Goal: Find specific fact: Find specific fact

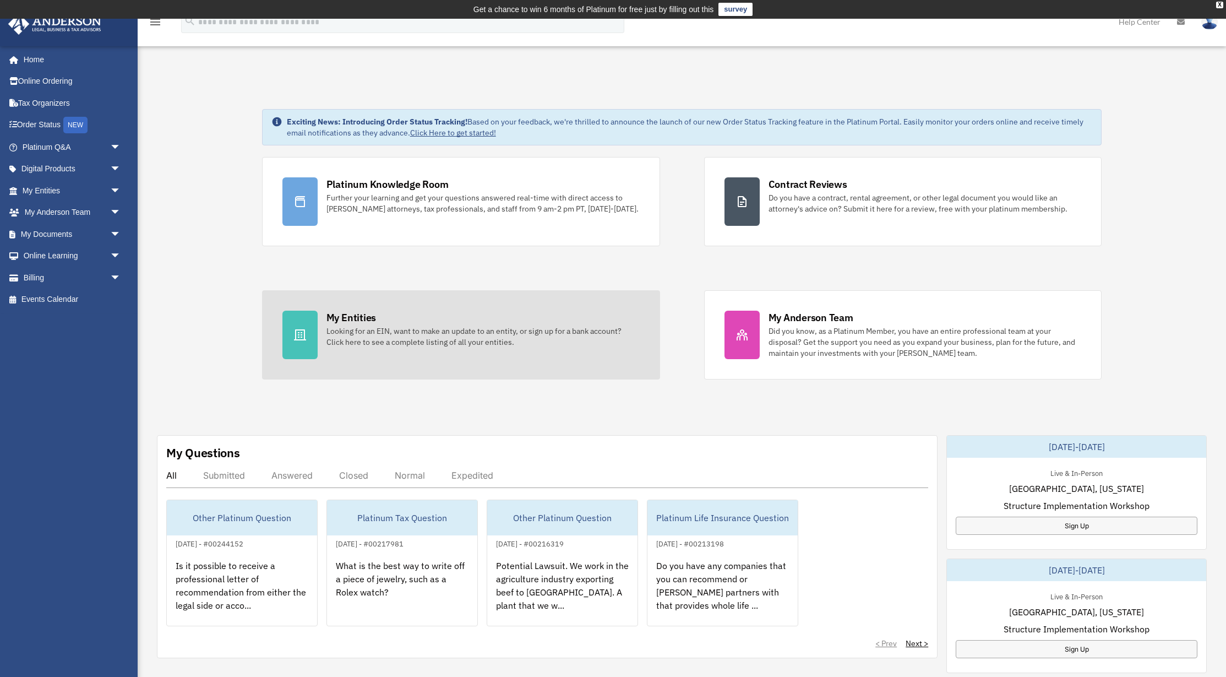
click at [356, 323] on div "My Entities" at bounding box center [351, 317] width 50 height 14
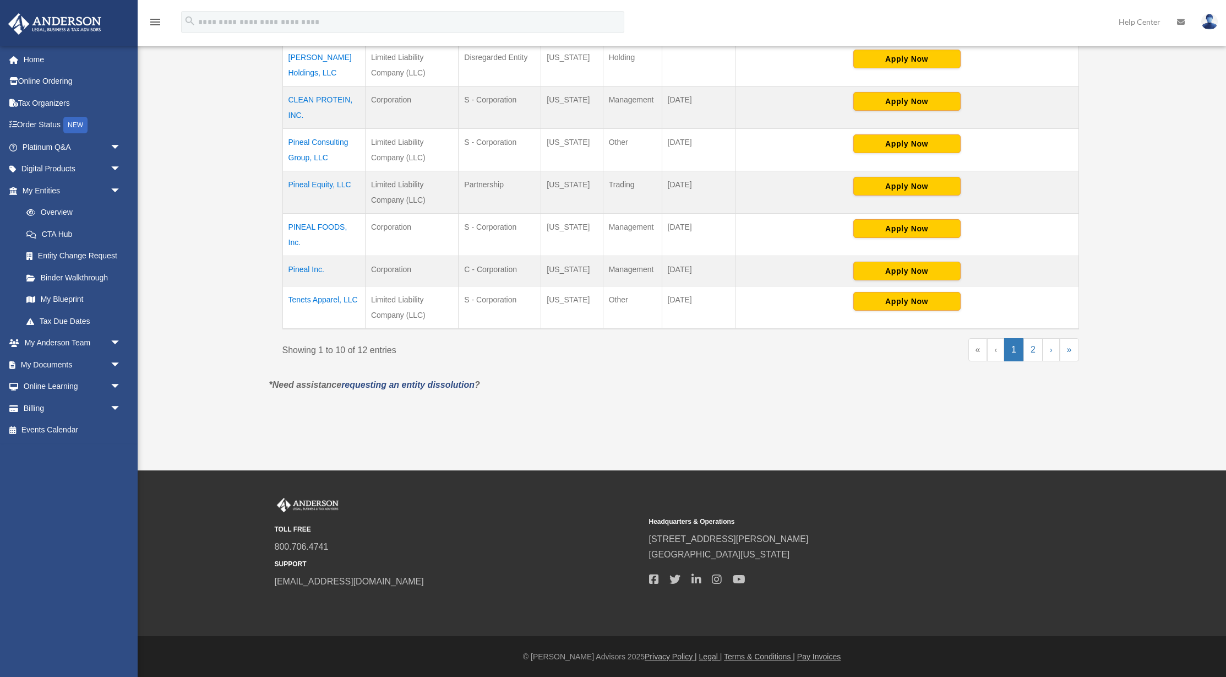
scroll to position [432, 0]
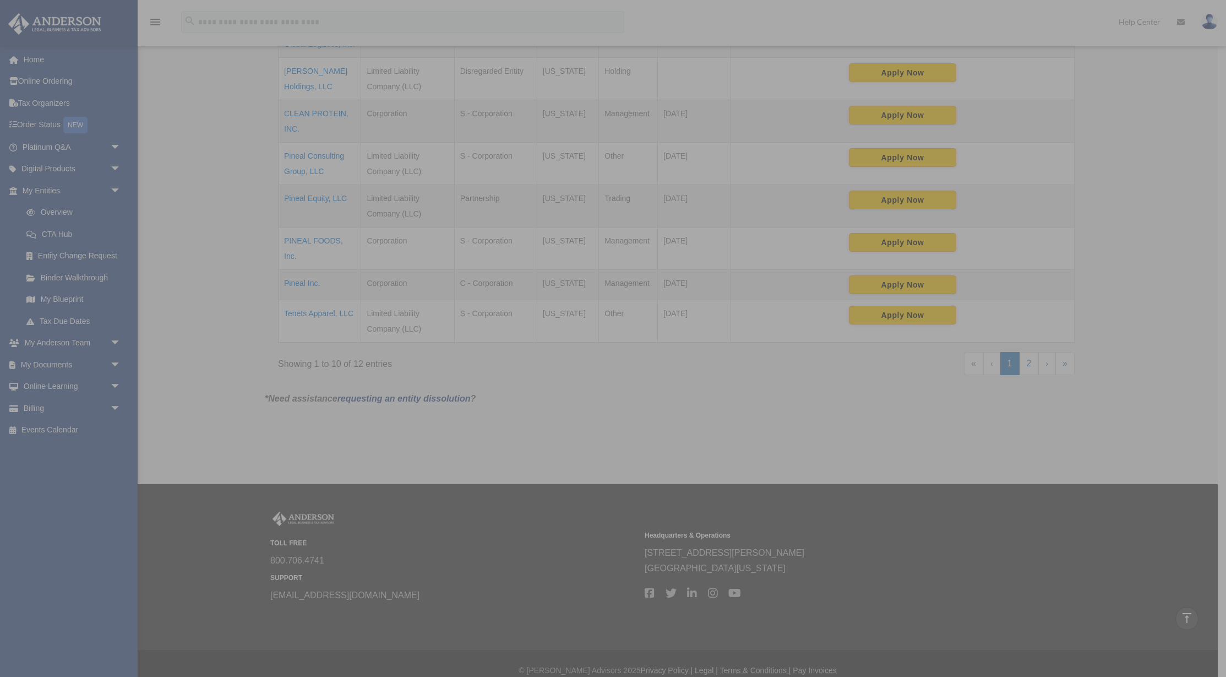
click at [329, 316] on div "x" at bounding box center [613, 338] width 1226 height 677
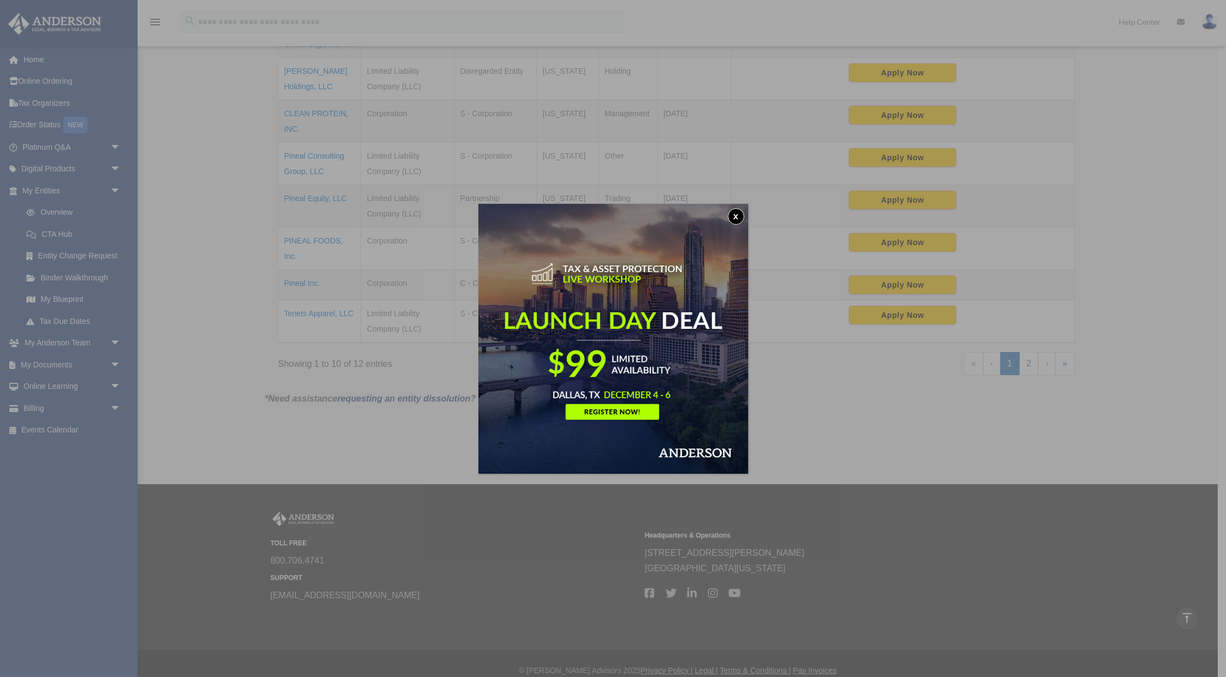
click at [729, 217] on button "x" at bounding box center [736, 216] width 17 height 17
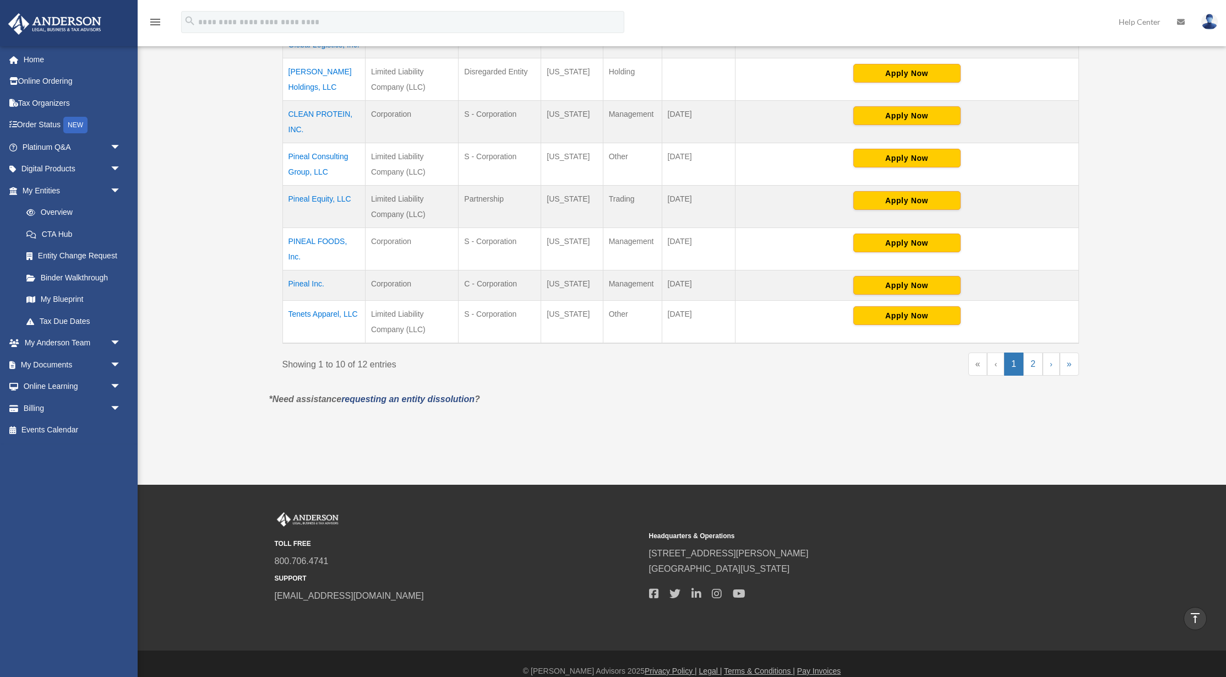
click at [320, 313] on td "Tenets Apparel, LLC" at bounding box center [323, 322] width 83 height 43
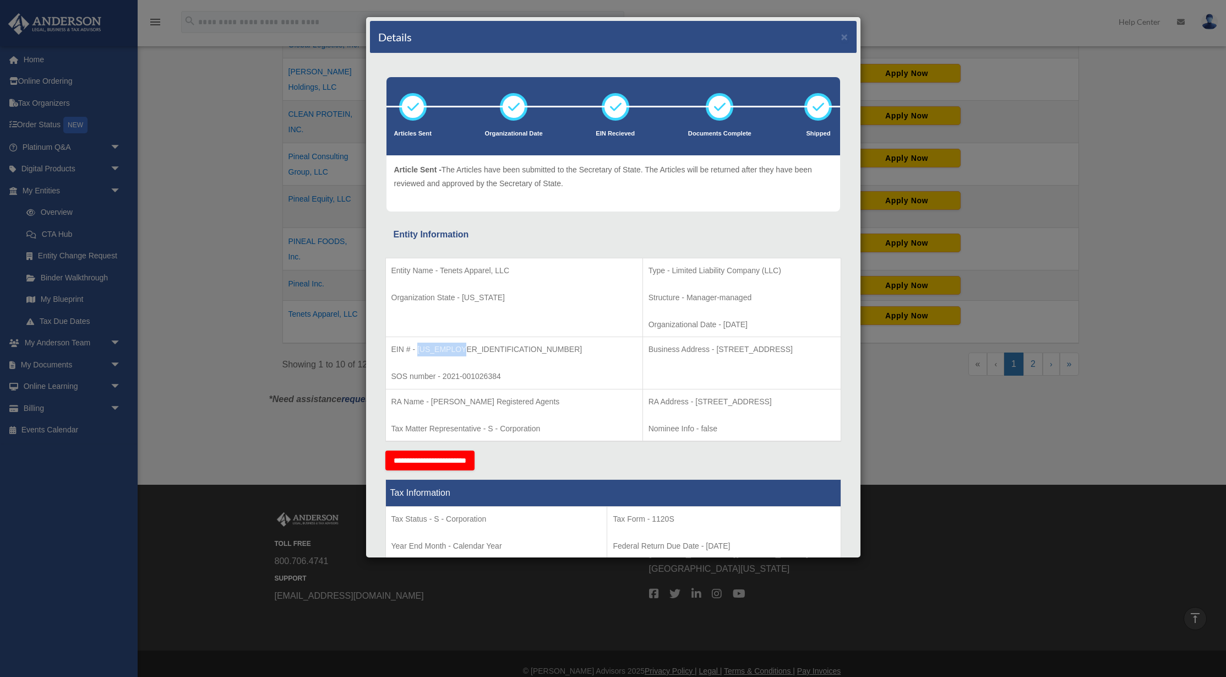
drag, startPoint x: 418, startPoint y: 347, endPoint x: 499, endPoint y: 346, distance: 80.4
click at [495, 348] on p "EIN # - [US_EMPLOYER_IDENTIFICATION_NUMBER]" at bounding box center [514, 349] width 246 height 14
copy p "[US_EMPLOYER_IDENTIFICATION_NUMBER]"
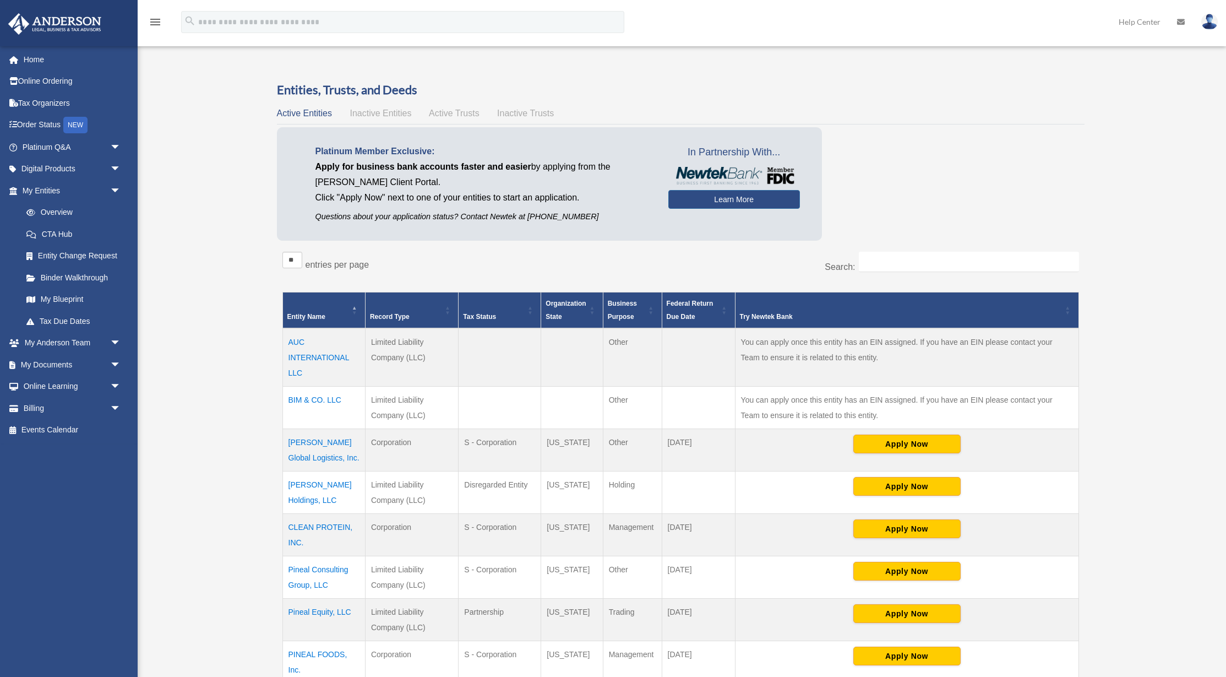
scroll to position [432, 0]
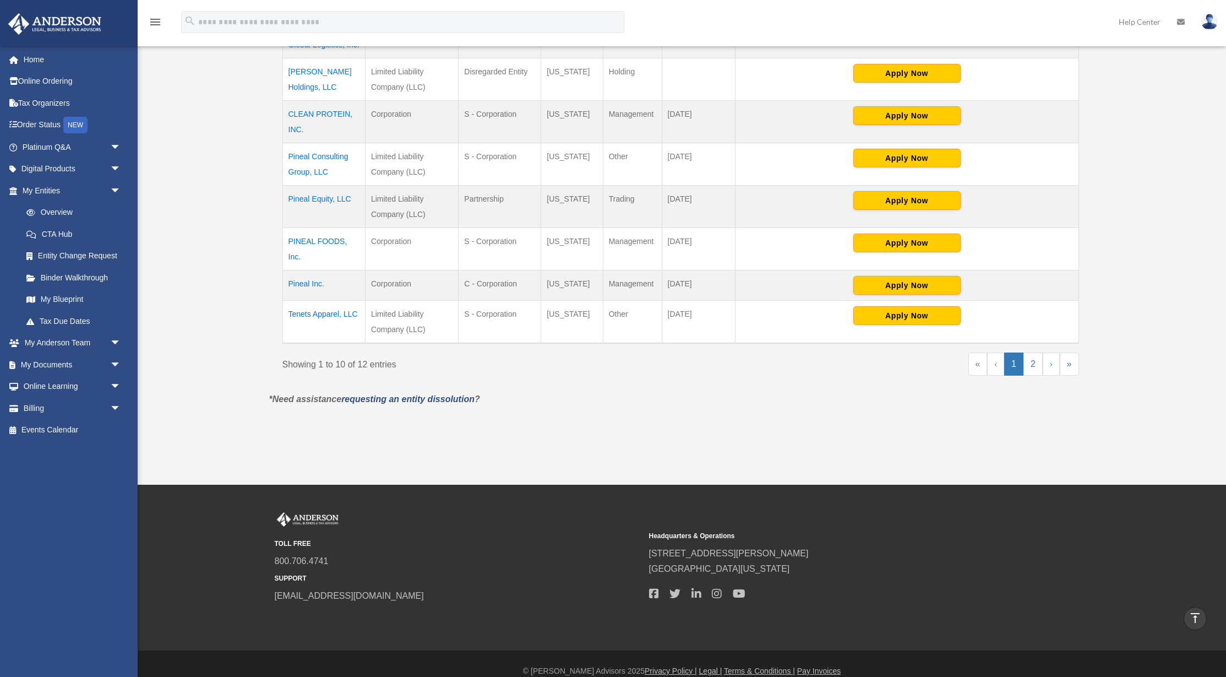
click at [327, 321] on td "Tenets Apparel, LLC" at bounding box center [323, 322] width 83 height 43
